Goal: Task Accomplishment & Management: Complete application form

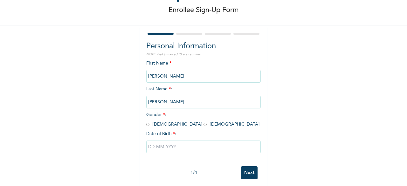
scroll to position [38, 0]
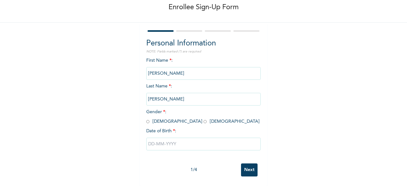
click at [146, 118] on input "radio" at bounding box center [147, 121] width 3 height 6
radio input "true"
click at [164, 138] on input "text" at bounding box center [203, 144] width 114 height 13
select select "8"
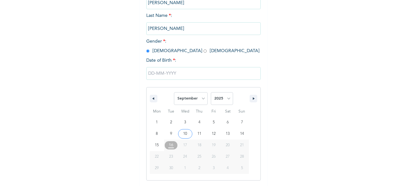
drag, startPoint x: 164, startPoint y: 138, endPoint x: 182, endPoint y: 132, distance: 19.1
type input "[DATE]"
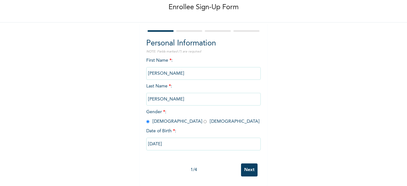
click at [182, 134] on div "[DATE]" at bounding box center [203, 143] width 114 height 19
click at [245, 165] on input "Next" at bounding box center [249, 169] width 17 height 13
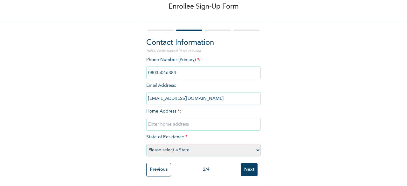
click at [161, 122] on input "text" at bounding box center [203, 124] width 114 height 13
paste input "64 Birnin Kebbi crescent Garki II"
type input "64 Birnin Kebbi crescent Garki II"
click at [175, 146] on select "Please select a State [PERSON_NAME] (FCT) [PERSON_NAME] Ibom [GEOGRAPHIC_DATA] …" at bounding box center [203, 150] width 114 height 13
select select "15"
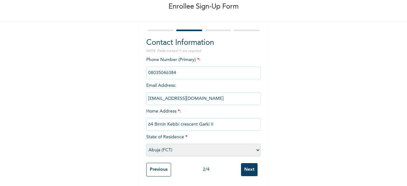
click at [146, 144] on select "Please select a State [PERSON_NAME] (FCT) [PERSON_NAME] Ibom [GEOGRAPHIC_DATA] …" at bounding box center [203, 150] width 114 height 13
click at [246, 166] on input "Next" at bounding box center [249, 169] width 17 height 13
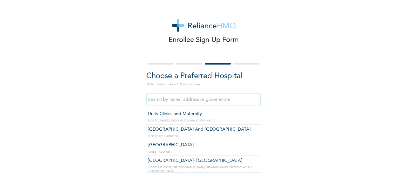
click at [224, 99] on input "text" at bounding box center [203, 99] width 114 height 13
click at [210, 101] on input "[GEOGRAPHIC_DATA] And [GEOGRAPHIC_DATA]" at bounding box center [203, 99] width 114 height 13
type input "[GEOGRAPHIC_DATA]- [GEOGRAPHIC_DATA]"
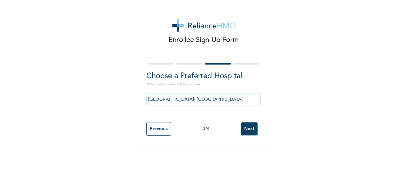
click at [246, 127] on input "Next" at bounding box center [249, 128] width 17 height 13
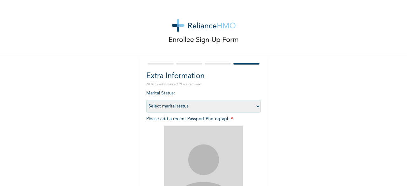
click at [185, 105] on select "Select marital status [DEMOGRAPHIC_DATA] Married [DEMOGRAPHIC_DATA] Widow/[DEMO…" at bounding box center [203, 106] width 114 height 13
select select "2"
click at [146, 100] on select "Select marital status [DEMOGRAPHIC_DATA] Married [DEMOGRAPHIC_DATA] Widow/[DEMO…" at bounding box center [203, 106] width 114 height 13
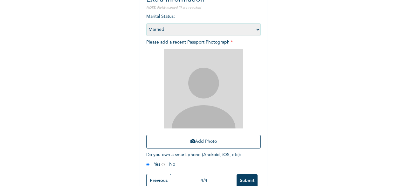
scroll to position [93, 0]
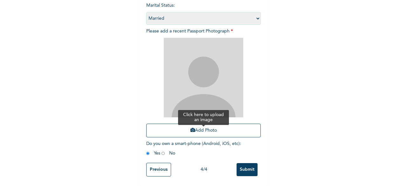
click at [203, 125] on button "Add Photo" at bounding box center [203, 131] width 114 height 14
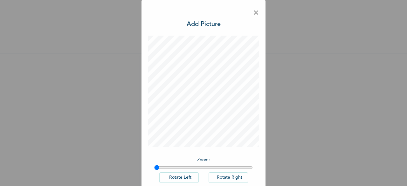
scroll to position [36, 0]
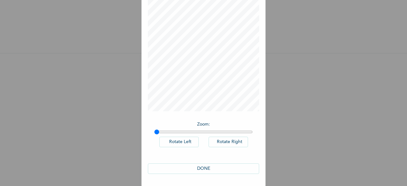
click at [198, 166] on button "DONE" at bounding box center [203, 168] width 111 height 10
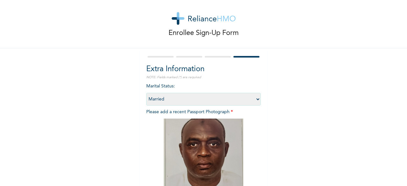
scroll to position [93, 0]
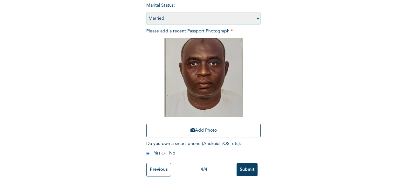
click at [247, 166] on input "Submit" at bounding box center [246, 169] width 21 height 13
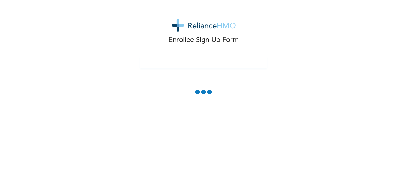
scroll to position [0, 0]
